Goal: Task Accomplishment & Management: Manage account settings

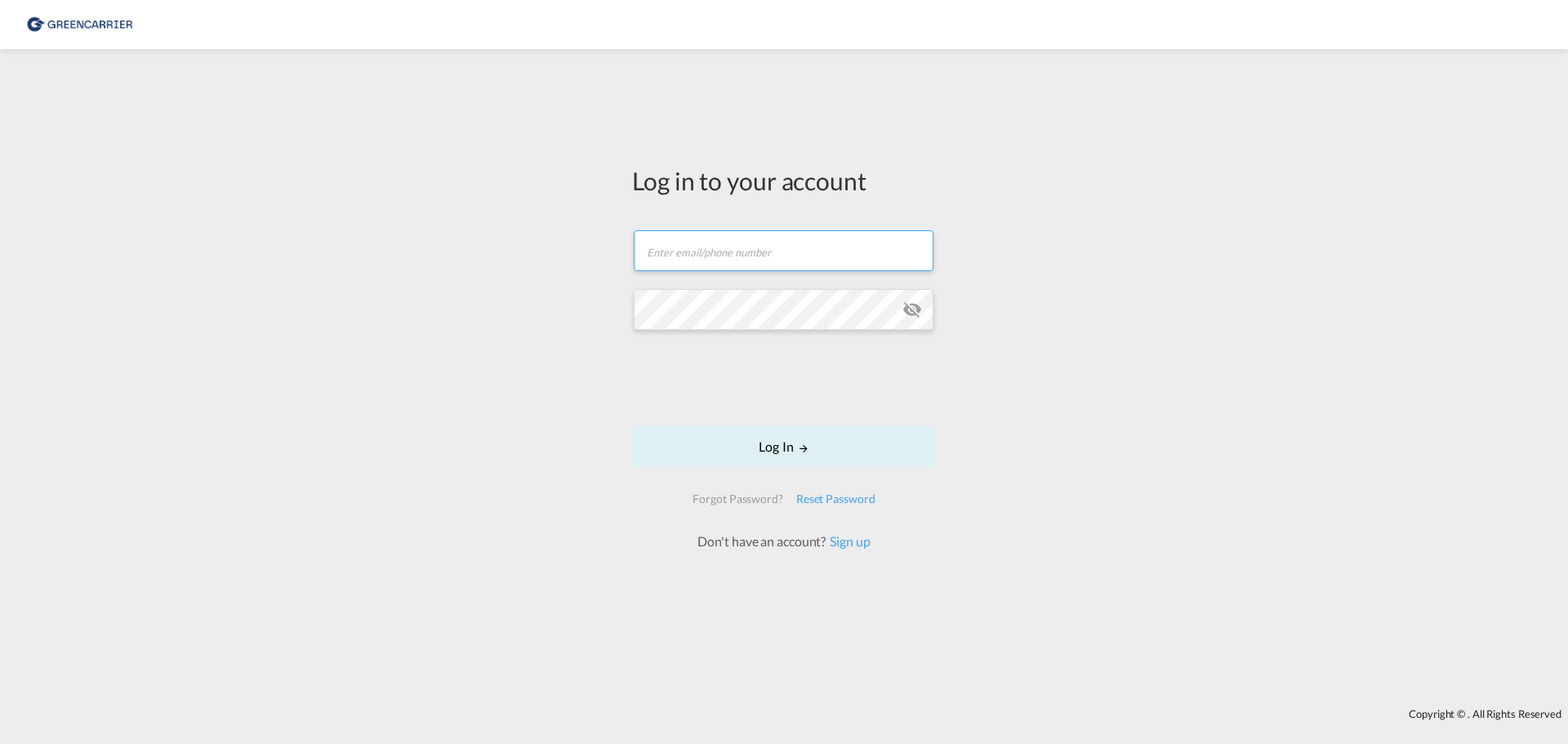
click at [727, 252] on input "text" at bounding box center [784, 251] width 300 height 41
type input "patrik.andresen@speedgroup.se"
click at [791, 447] on button "Log In" at bounding box center [784, 447] width 304 height 41
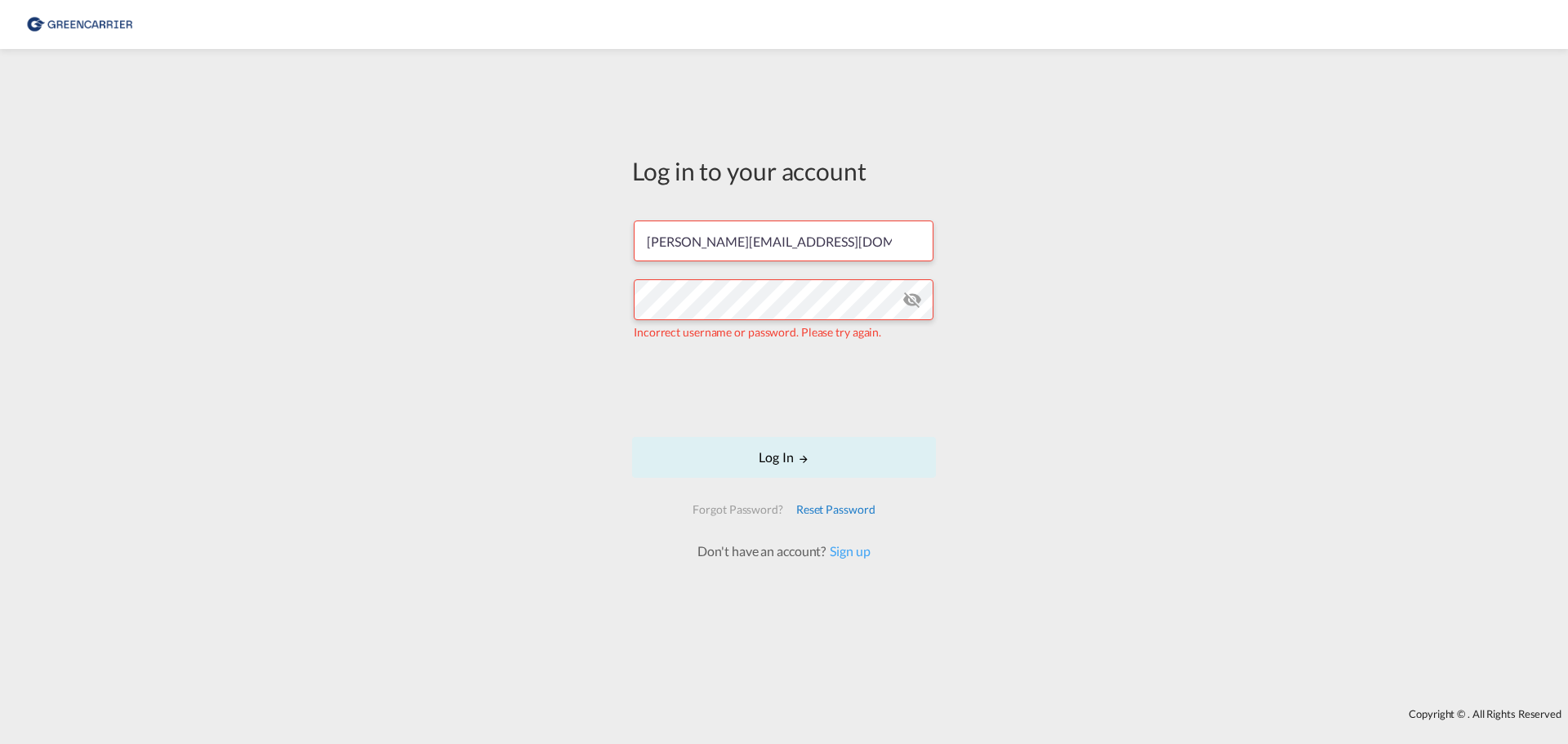
click at [841, 510] on div "Reset Password" at bounding box center [837, 510] width 93 height 29
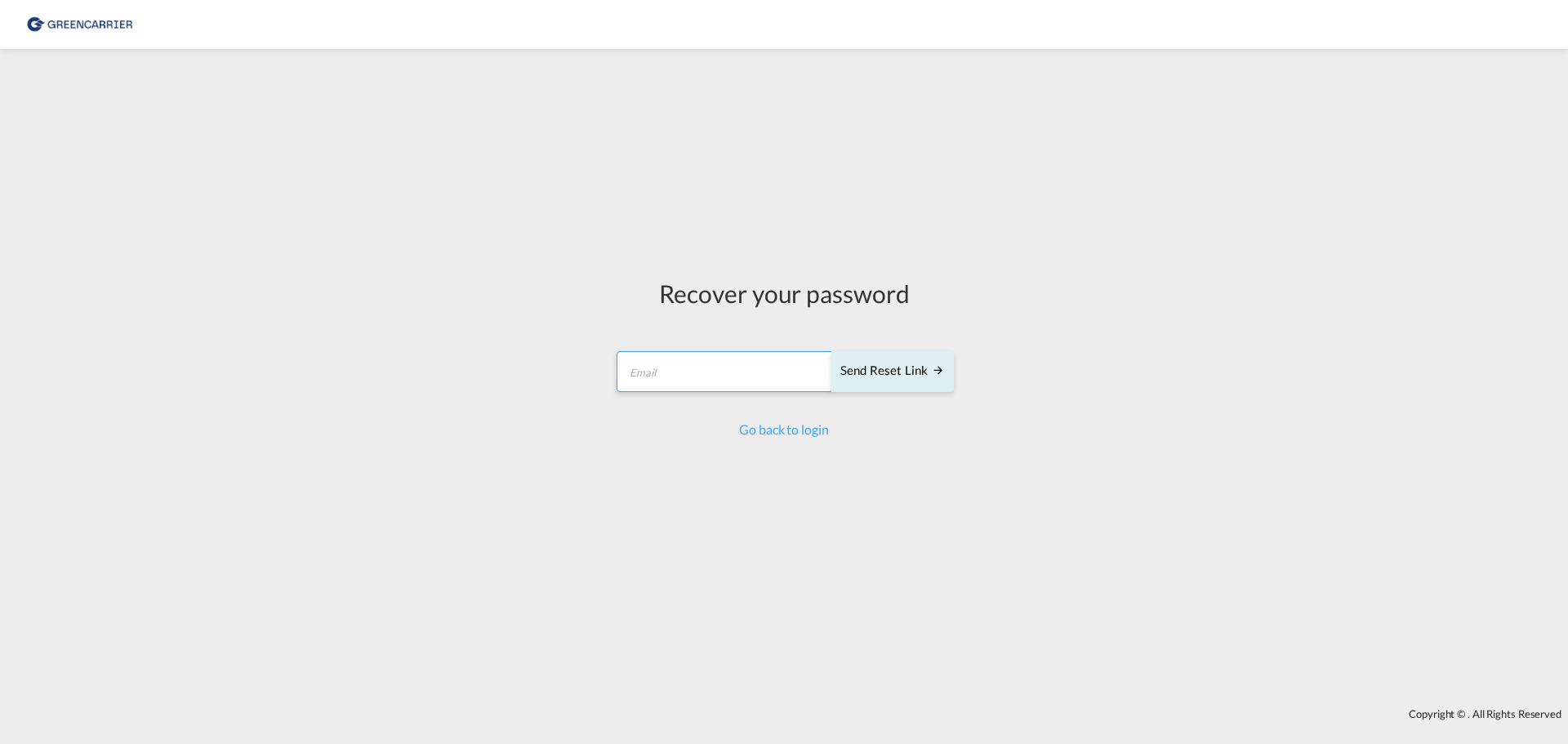
click at [782, 377] on form "Send reset link Email field is required Send reset link" at bounding box center [784, 373] width 340 height 77
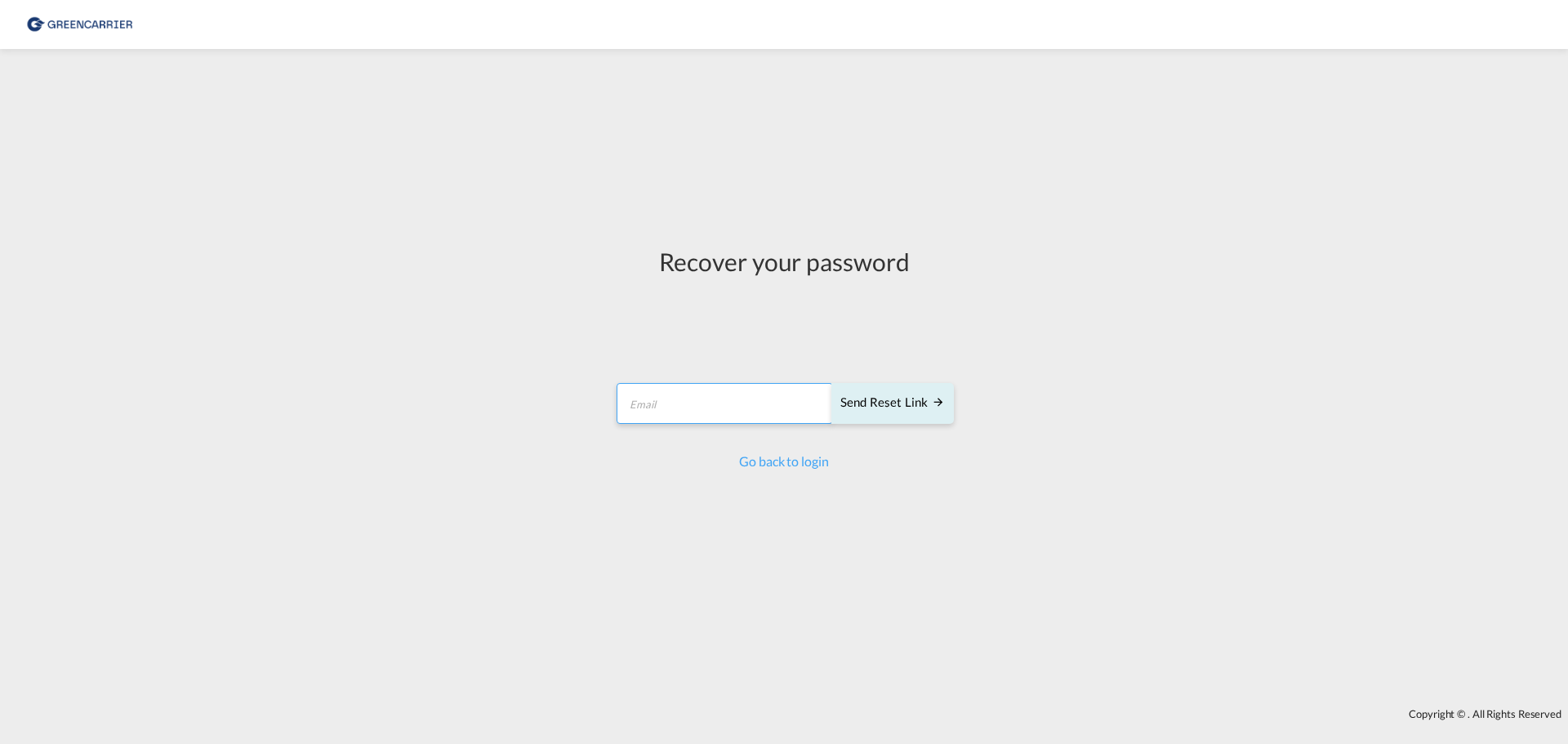
type input "patrik.andresen@speedgroup.se"
click at [911, 400] on div "Send reset link" at bounding box center [893, 402] width 104 height 18
